Goal: Information Seeking & Learning: Learn about a topic

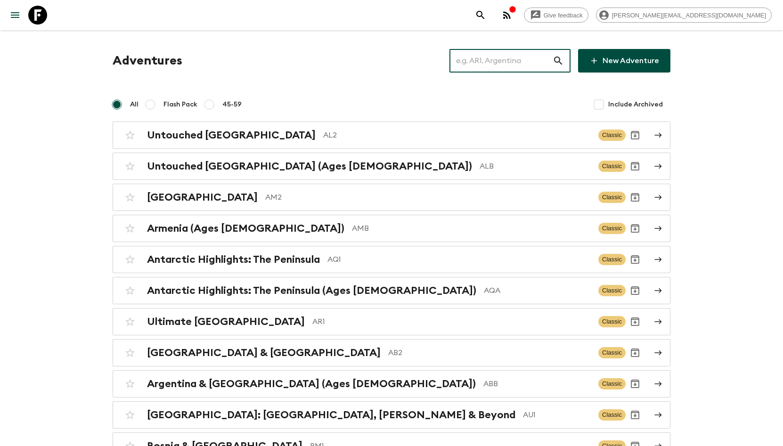
click at [542, 52] on input "text" at bounding box center [500, 61] width 103 height 26
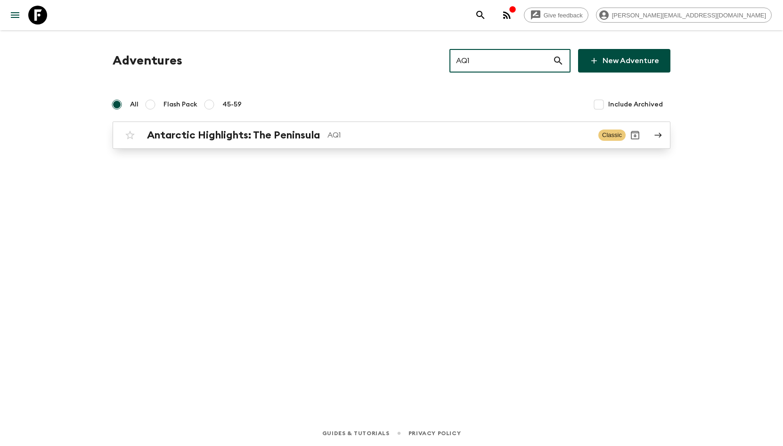
type input "AQ1"
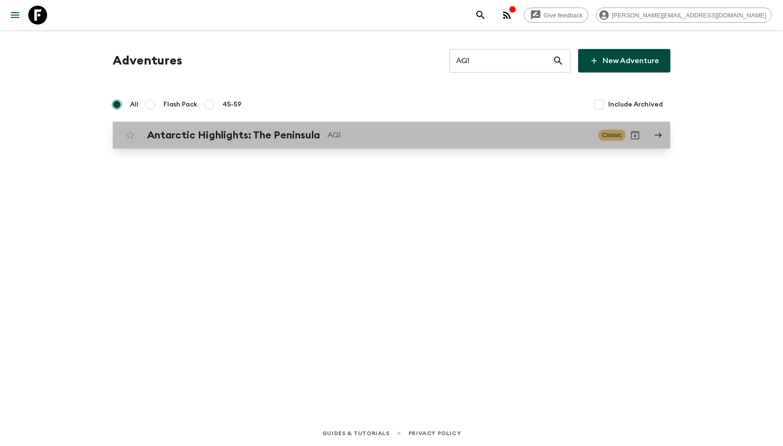
click at [420, 128] on div "Antarctic Highlights: The Peninsula AQ1 Classic" at bounding box center [373, 135] width 505 height 19
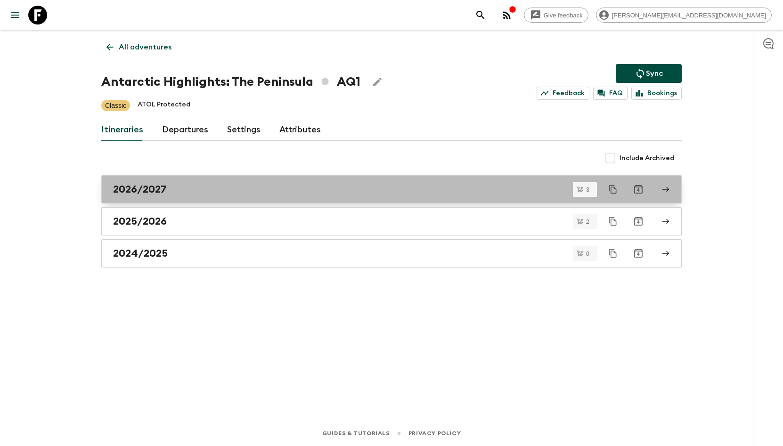
click at [246, 191] on div "2026/2027" at bounding box center [382, 189] width 539 height 12
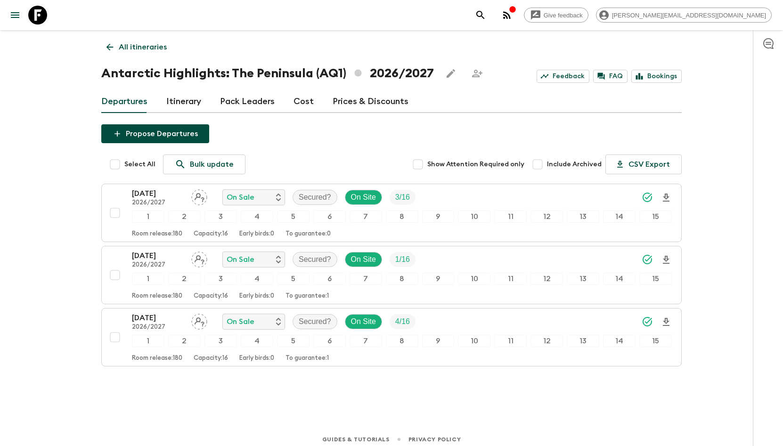
click at [298, 106] on link "Cost" at bounding box center [303, 101] width 20 height 23
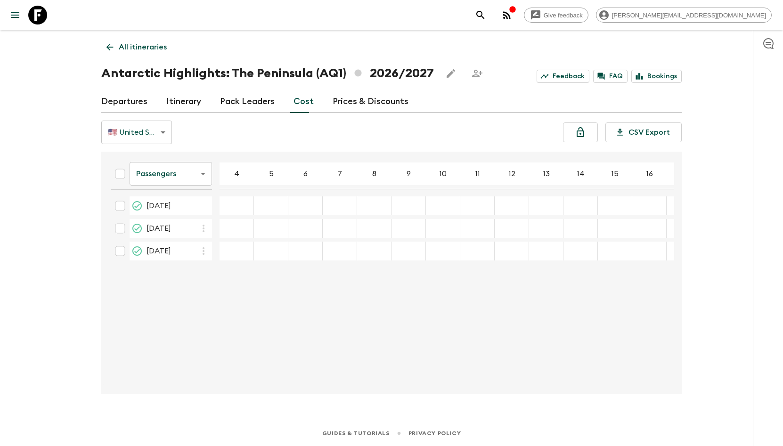
click at [210, 167] on body "Give feedback [EMAIL_ADDRESS][DOMAIN_NAME] All itineraries Antarctic Highlights…" at bounding box center [391, 223] width 783 height 446
click at [183, 208] on li "Extras" at bounding box center [171, 211] width 82 height 15
click at [204, 168] on body "Give feedback [EMAIL_ADDRESS][DOMAIN_NAME] All itineraries Antarctic Highlights…" at bounding box center [391, 223] width 783 height 446
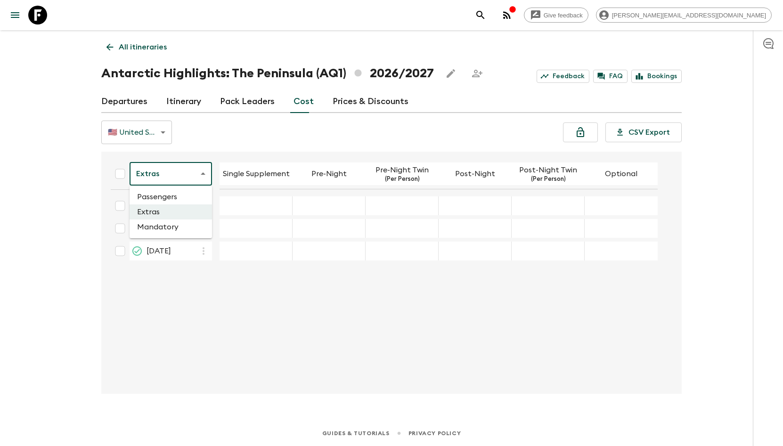
click at [185, 224] on li "Mandatory" at bounding box center [171, 227] width 82 height 15
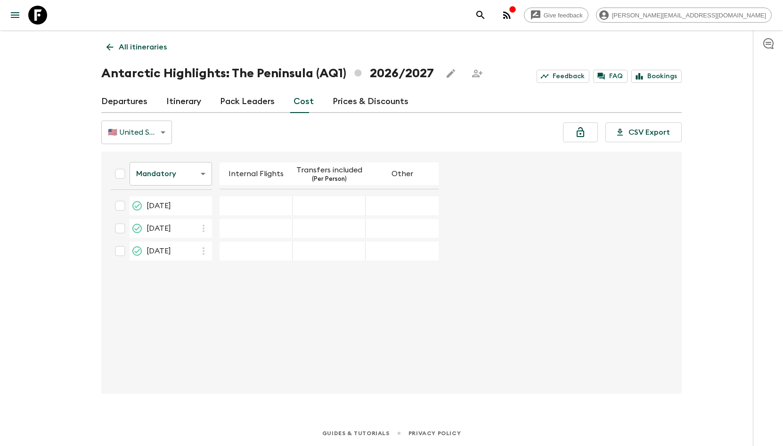
click at [190, 178] on body "Give feedback [EMAIL_ADDRESS][DOMAIN_NAME] All itineraries Antarctic Highlights…" at bounding box center [391, 223] width 783 height 446
click at [230, 149] on div at bounding box center [391, 223] width 783 height 446
click at [204, 177] on body "Give feedback [EMAIL_ADDRESS][DOMAIN_NAME] All itineraries Antarctic Highlights…" at bounding box center [391, 223] width 783 height 446
click at [185, 208] on li "Extras" at bounding box center [171, 211] width 82 height 15
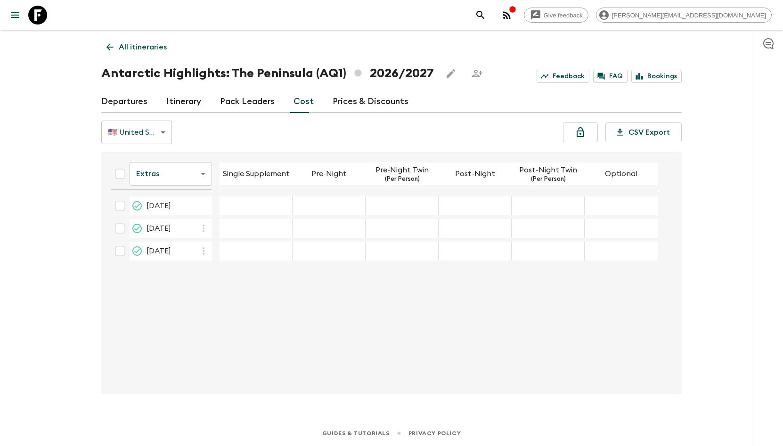
click at [195, 178] on body "Give feedback [EMAIL_ADDRESS][DOMAIN_NAME] All itineraries Antarctic Highlights…" at bounding box center [391, 223] width 783 height 446
click at [185, 195] on li "Passengers" at bounding box center [171, 196] width 82 height 15
click at [298, 99] on link "Cost" at bounding box center [303, 101] width 20 height 23
click at [301, 106] on link "Cost" at bounding box center [303, 101] width 20 height 23
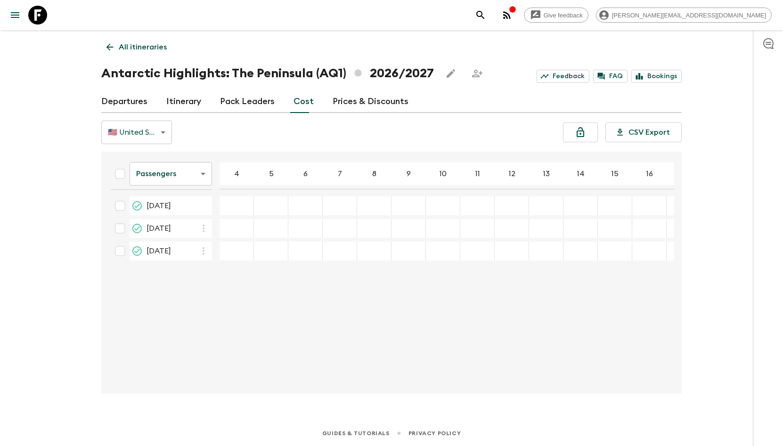
click at [314, 67] on h1 "Antarctic Highlights: The Peninsula (AQ1) 2026/2027" at bounding box center [267, 73] width 333 height 19
drag, startPoint x: 291, startPoint y: 69, endPoint x: 250, endPoint y: 106, distance: 55.0
click at [291, 69] on h1 "Antarctic Highlights: The Peninsula (AQ1) 2026/2027" at bounding box center [267, 73] width 333 height 19
click at [270, 72] on h1 "Antarctic Highlights: The Peninsula (AQ1) 2026/2027" at bounding box center [267, 73] width 333 height 19
click at [117, 38] on link "All itineraries" at bounding box center [136, 47] width 71 height 19
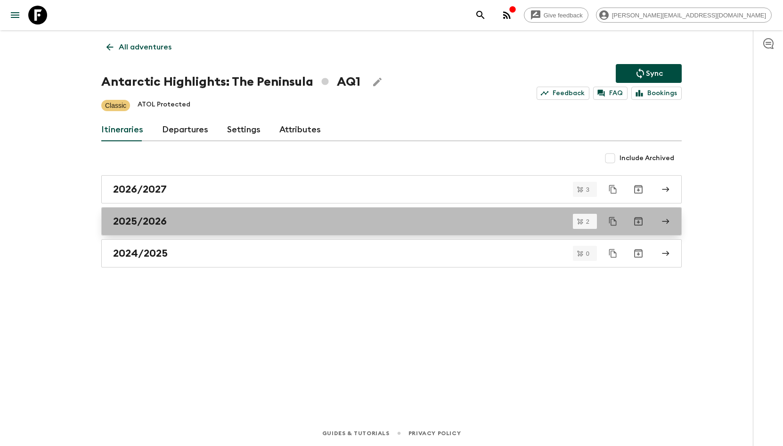
click at [205, 225] on div "2025/2026" at bounding box center [382, 221] width 539 height 12
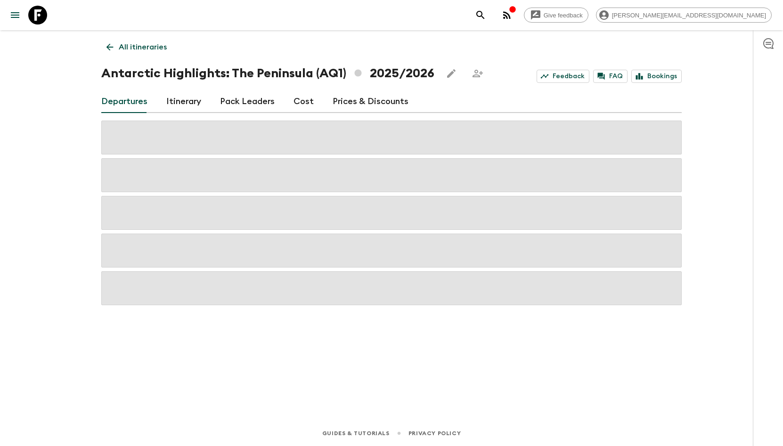
click at [293, 94] on link "Cost" at bounding box center [303, 101] width 20 height 23
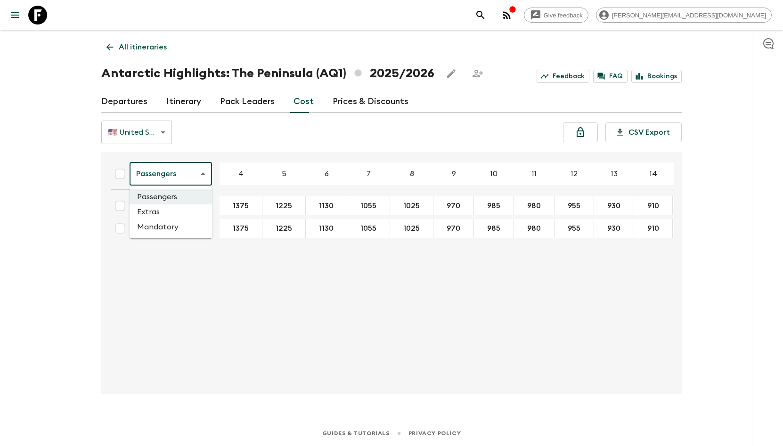
click at [173, 166] on body "Give feedback [PERSON_NAME][EMAIL_ADDRESS][DOMAIN_NAME] All itineraries Antarct…" at bounding box center [391, 223] width 783 height 446
click at [170, 221] on li "Mandatory" at bounding box center [171, 227] width 82 height 15
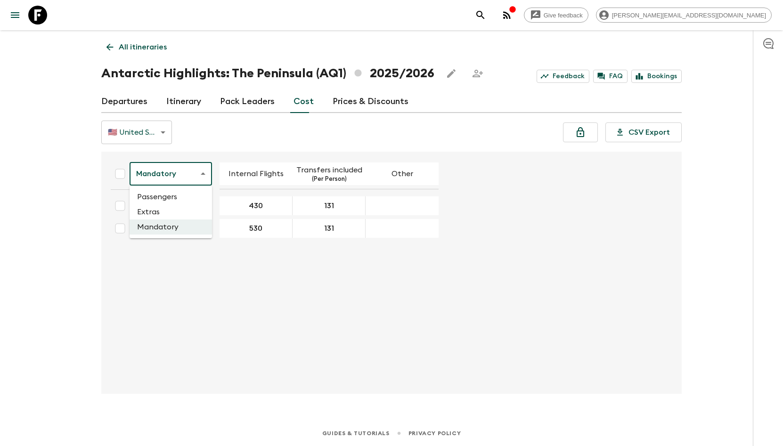
click at [196, 179] on body "Give feedback [EMAIL_ADDRESS][DOMAIN_NAME] All itineraries Antarctic Highlights…" at bounding box center [391, 223] width 783 height 446
click at [192, 205] on li "Extras" at bounding box center [171, 211] width 82 height 15
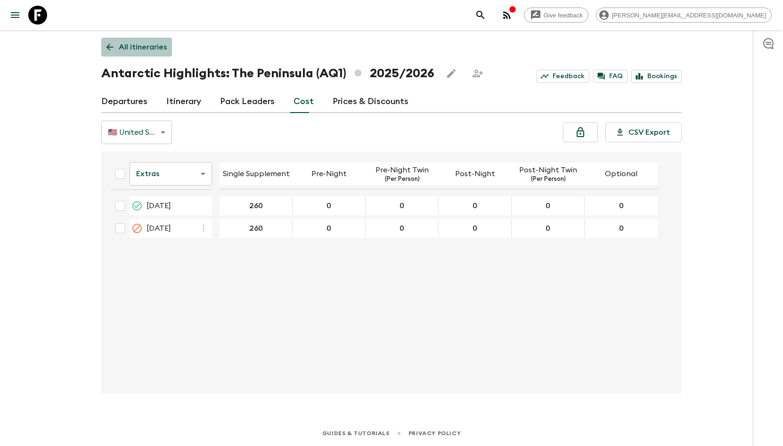
click at [115, 47] on link "All itineraries" at bounding box center [136, 47] width 71 height 19
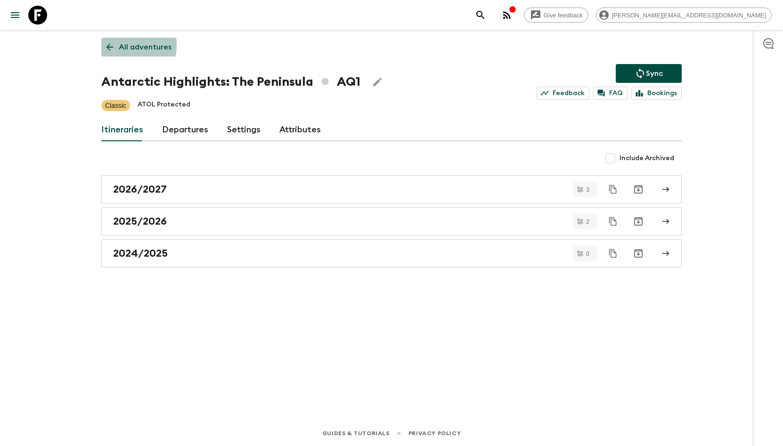
click at [107, 45] on icon at bounding box center [110, 47] width 10 height 10
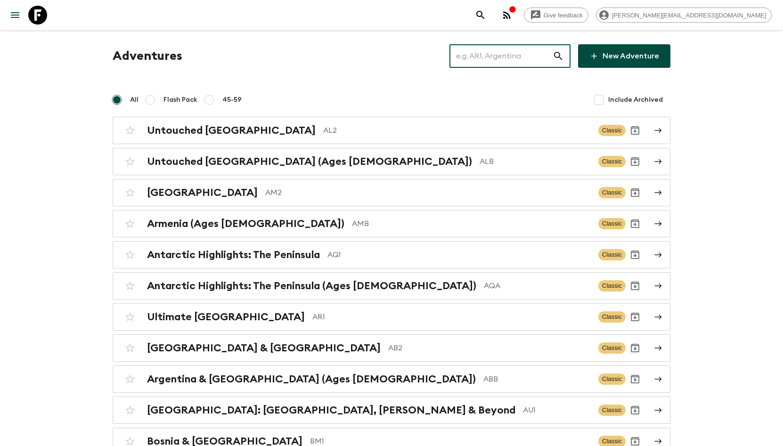
click at [494, 57] on input "text" at bounding box center [500, 56] width 103 height 26
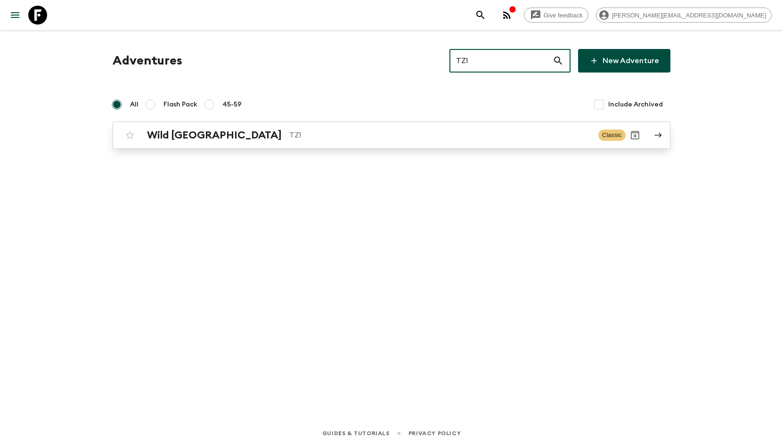
type input "TZ1"
click at [357, 129] on div "Wild Tanzania TZ1 Classic" at bounding box center [373, 135] width 505 height 19
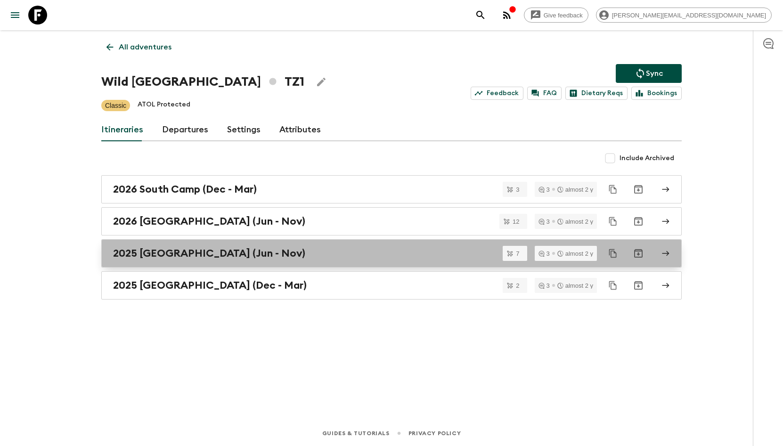
click at [193, 246] on link "2025 [GEOGRAPHIC_DATA] (Jun - Nov)" at bounding box center [391, 253] width 580 height 28
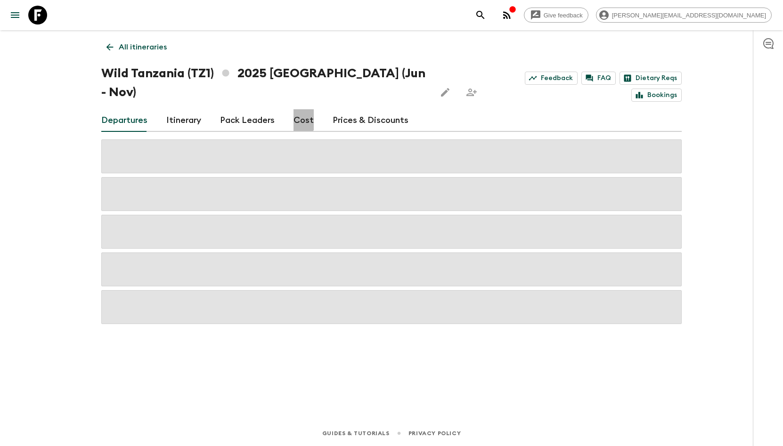
click at [294, 109] on link "Cost" at bounding box center [303, 120] width 20 height 23
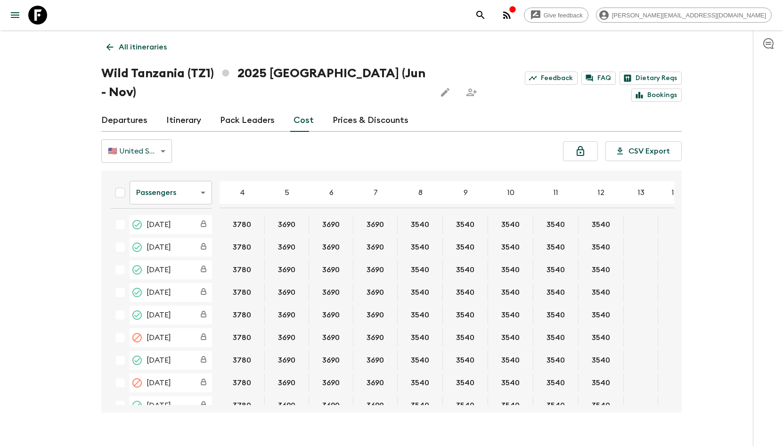
click at [106, 45] on icon at bounding box center [110, 47] width 10 height 10
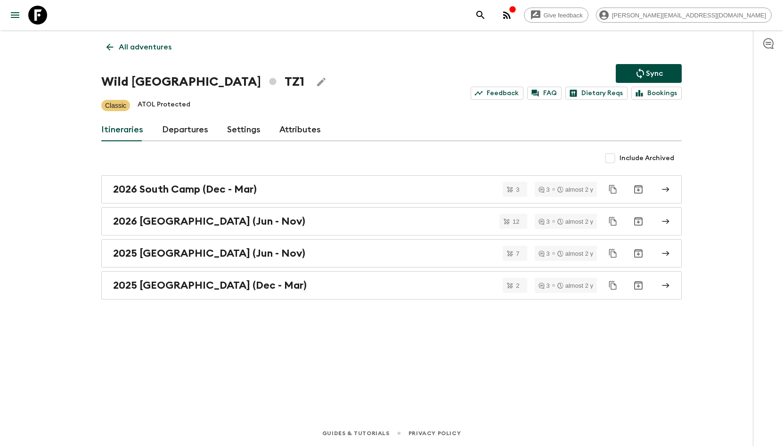
click at [105, 43] on icon at bounding box center [110, 47] width 10 height 10
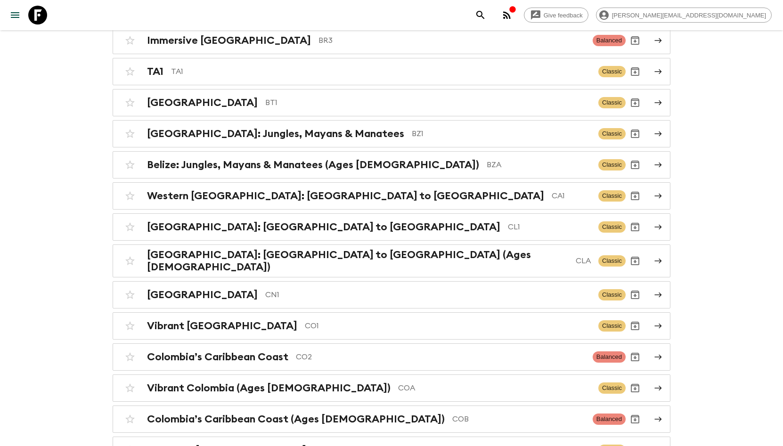
scroll to position [500, 0]
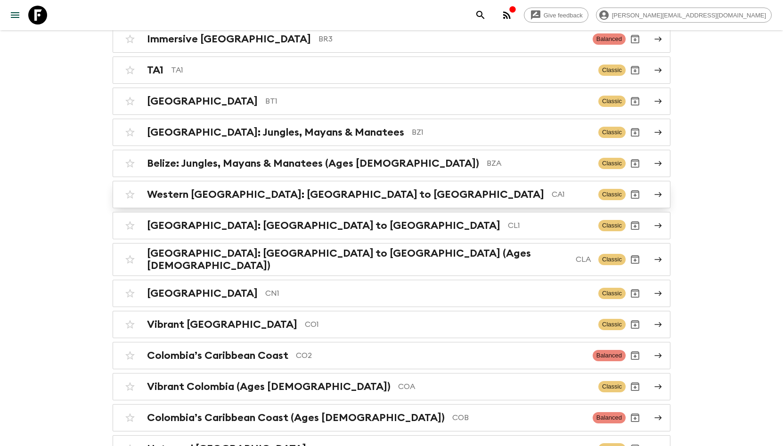
click at [267, 200] on h2 "Western [GEOGRAPHIC_DATA]: [GEOGRAPHIC_DATA] to [GEOGRAPHIC_DATA]" at bounding box center [345, 194] width 397 height 12
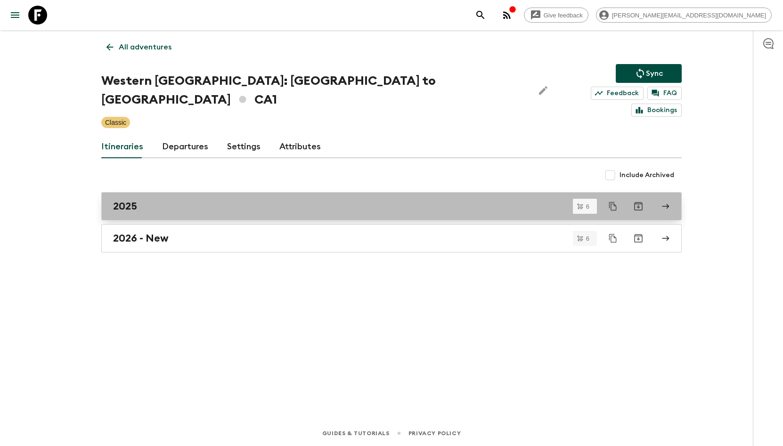
click at [149, 200] on div "2025" at bounding box center [382, 206] width 539 height 12
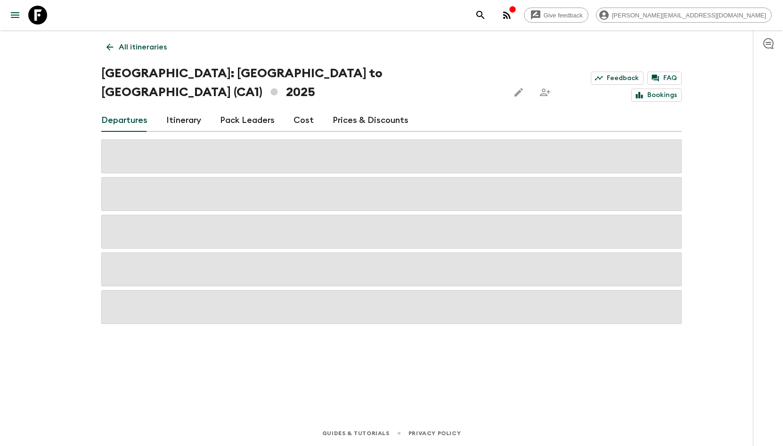
click at [300, 109] on link "Cost" at bounding box center [303, 120] width 20 height 23
